Goal: Navigation & Orientation: Find specific page/section

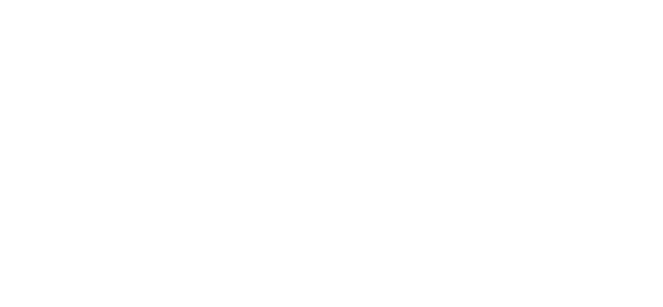
type input "C"
type input "CAR"
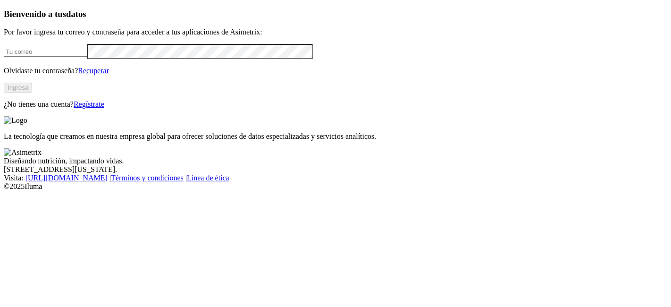
type input "[PERSON_NAME][EMAIL_ADDRESS][PERSON_NAME][DOMAIN_NAME]"
click at [32, 93] on button "Ingresa" at bounding box center [18, 88] width 28 height 10
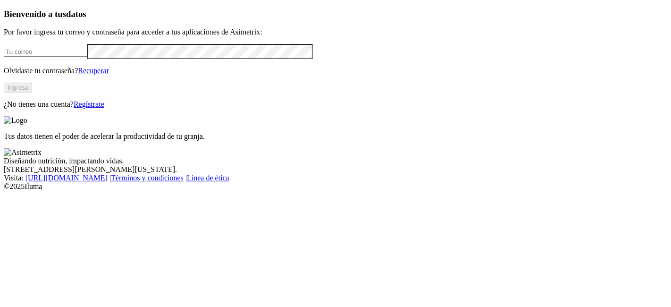
type input "[PERSON_NAME][EMAIL_ADDRESS][PERSON_NAME][DOMAIN_NAME]"
click at [128, 109] on div "Bienvenido a tus datos Por favor ingresa tu correo y contraseña para acceder a …" at bounding box center [336, 59] width 664 height 100
click at [32, 93] on button "Ingresa" at bounding box center [18, 88] width 28 height 10
